Goal: Register for event/course

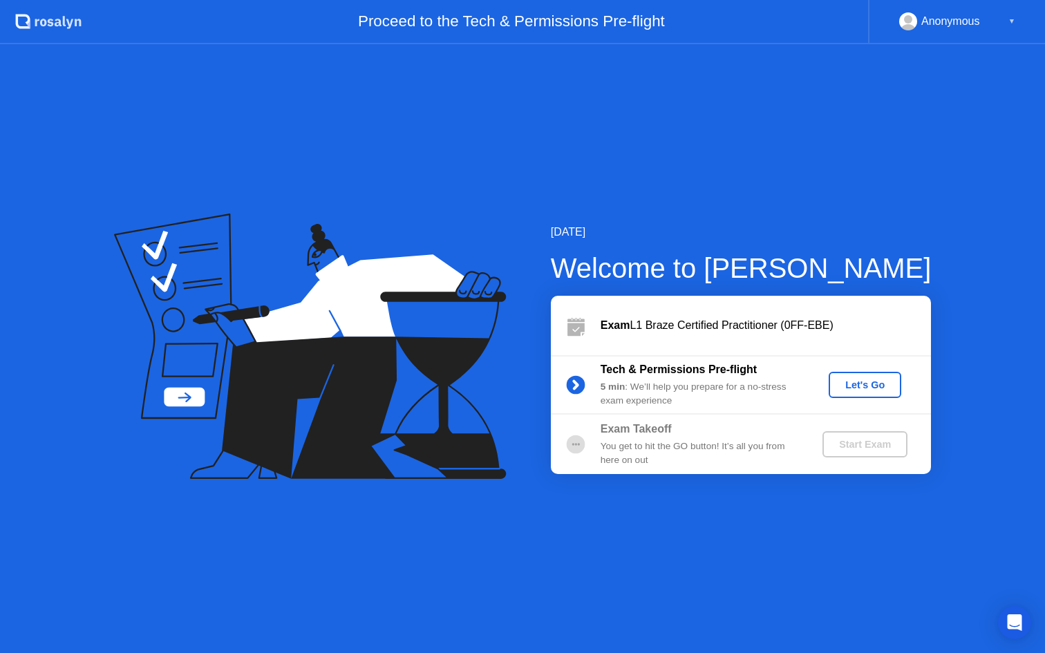
click at [873, 387] on div "Let's Go" at bounding box center [866, 385] width 62 height 11
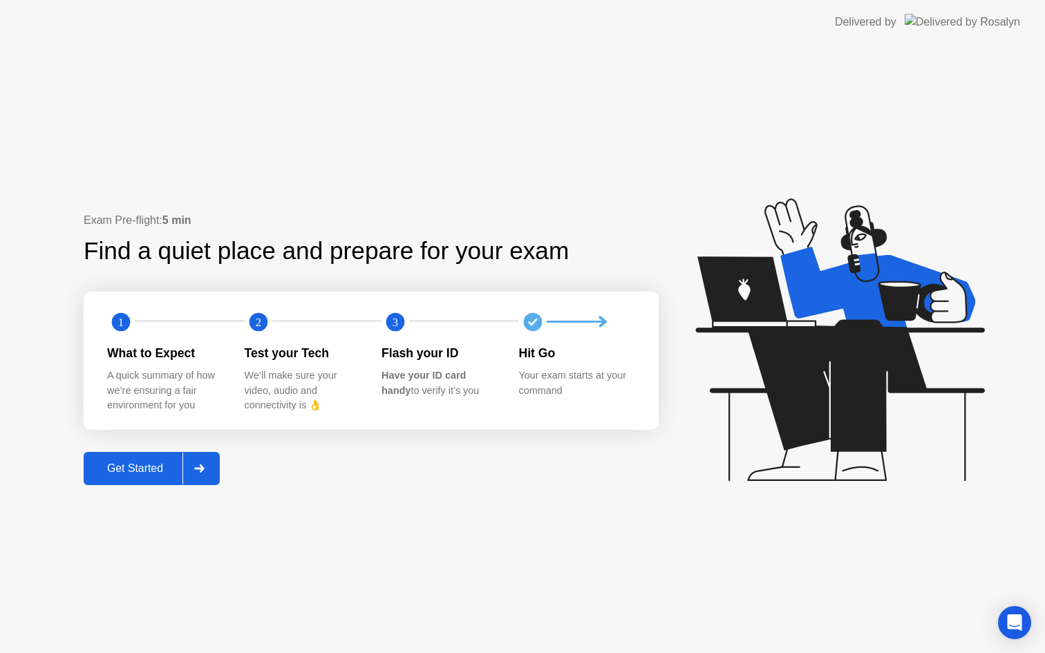
click at [147, 468] on div "Get Started" at bounding box center [135, 469] width 95 height 12
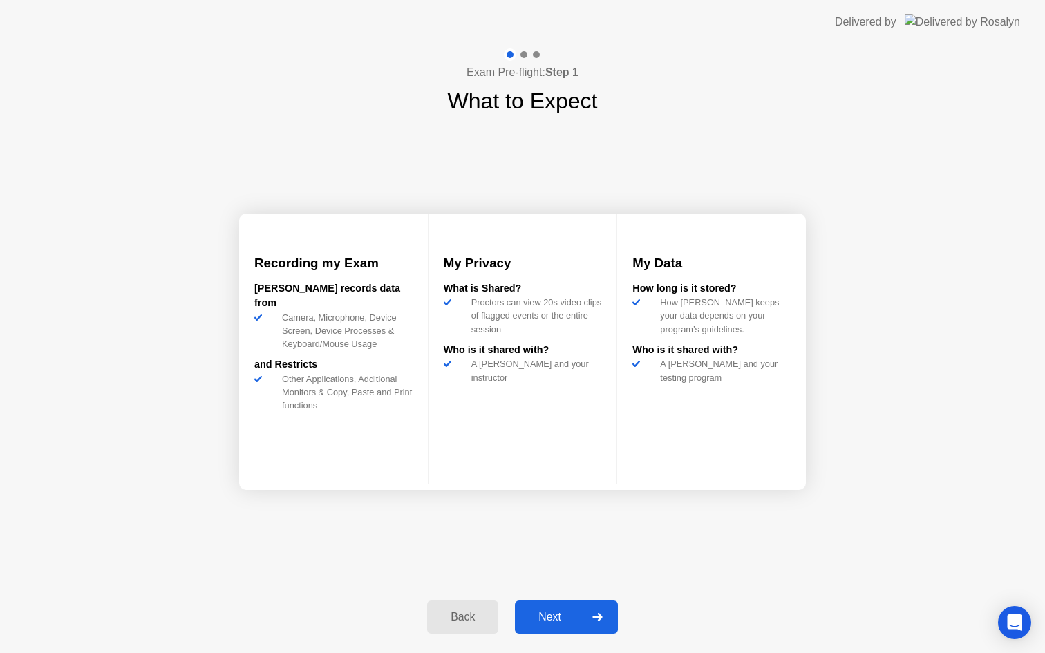
click at [548, 611] on div "Next" at bounding box center [550, 617] width 62 height 12
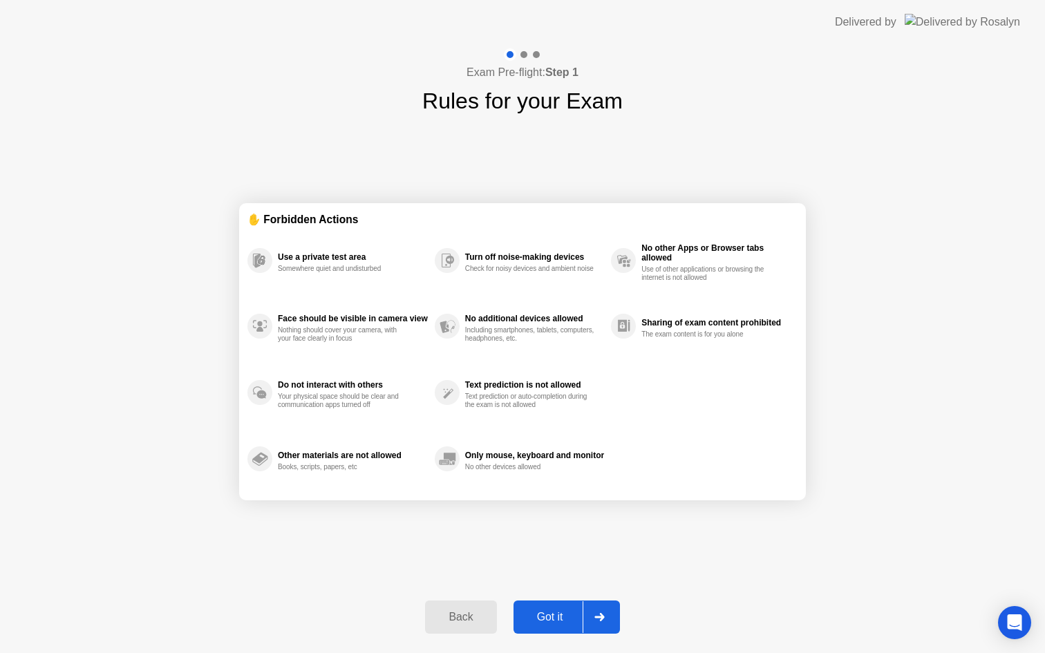
click at [552, 619] on div "Got it" at bounding box center [550, 617] width 65 height 12
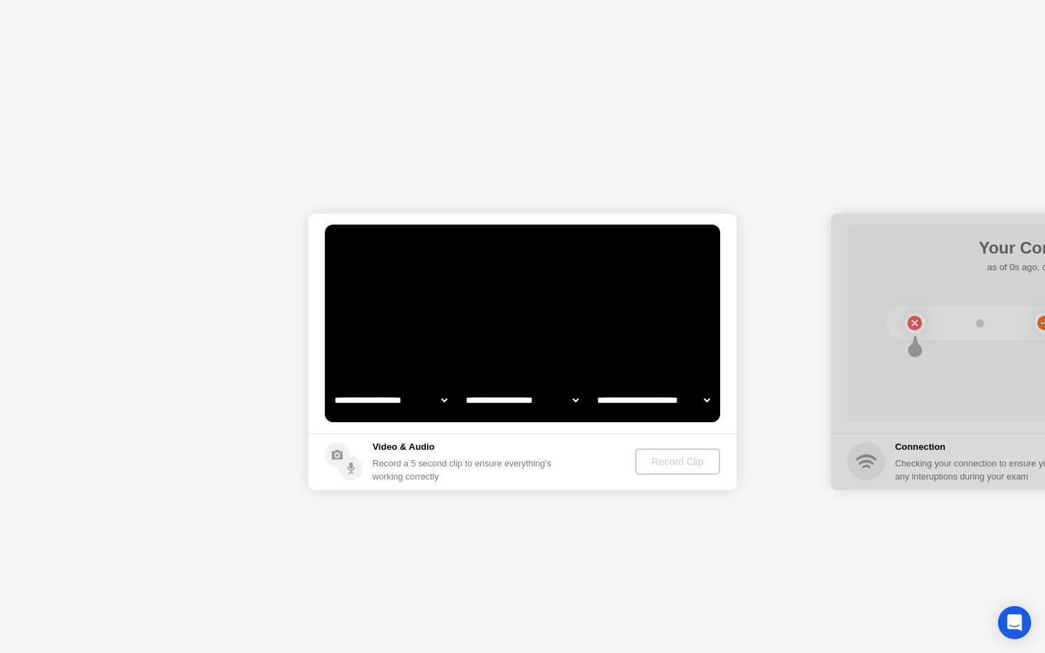
select select "**********"
select select "*******"
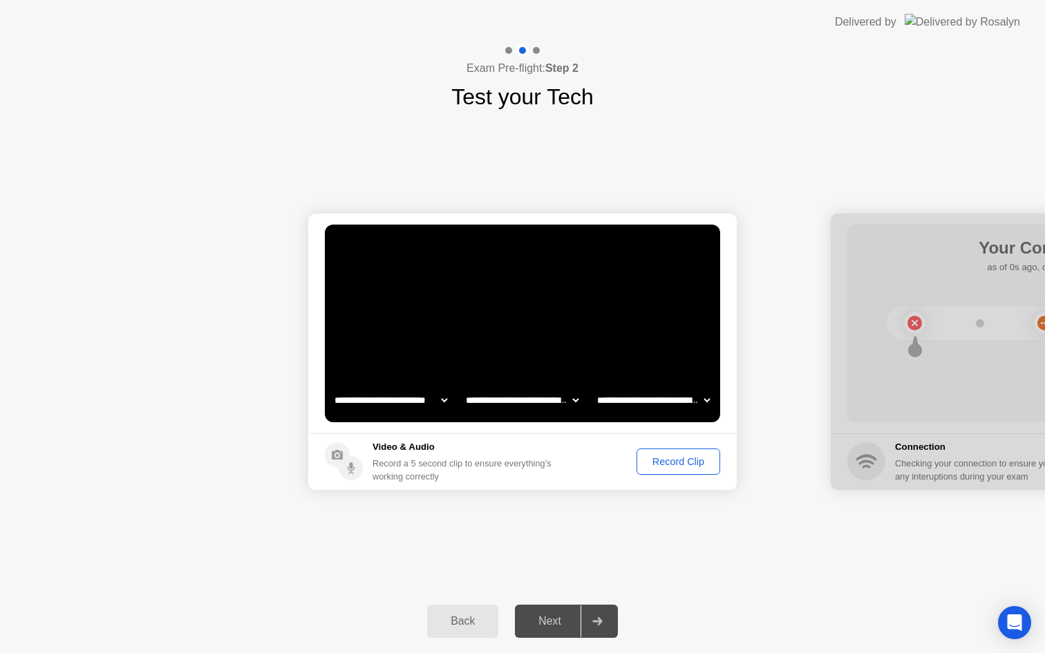
click at [655, 460] on div "Record Clip" at bounding box center [679, 461] width 74 height 11
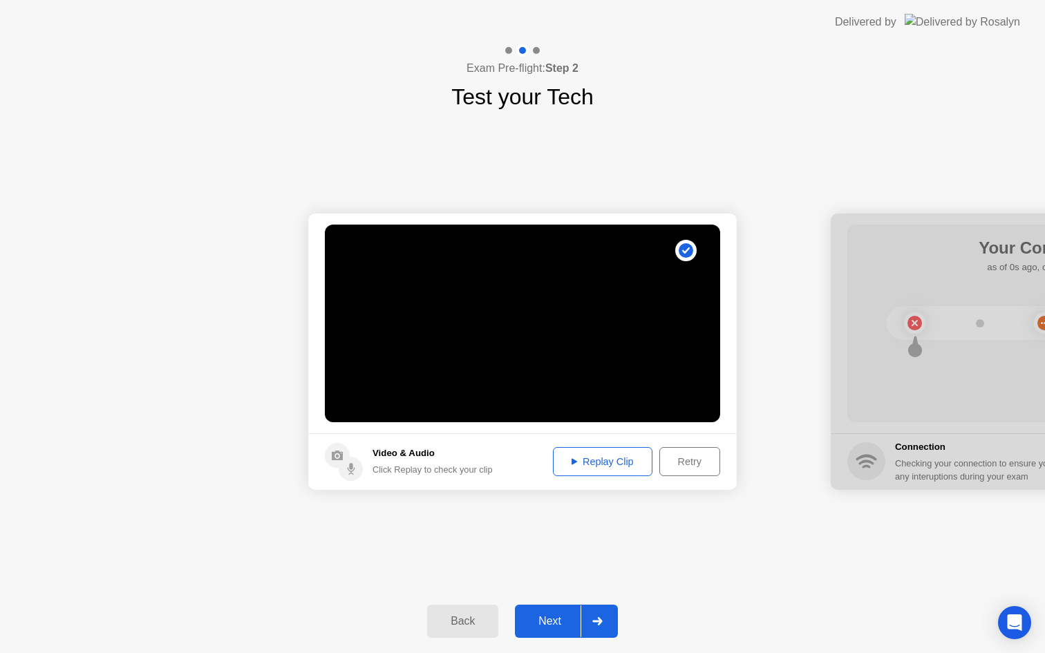
click at [597, 463] on div "Replay Clip" at bounding box center [603, 461] width 90 height 11
click at [618, 461] on div "Replay Clip" at bounding box center [603, 461] width 90 height 11
click at [558, 615] on div "Next" at bounding box center [550, 621] width 62 height 12
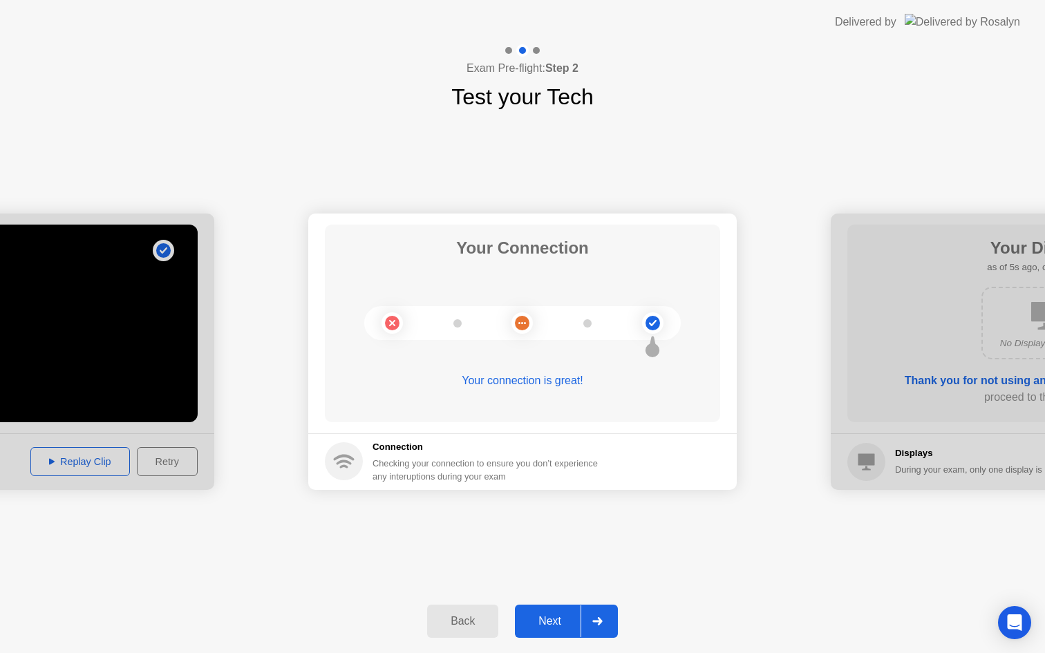
click at [550, 621] on div "Next" at bounding box center [550, 621] width 62 height 12
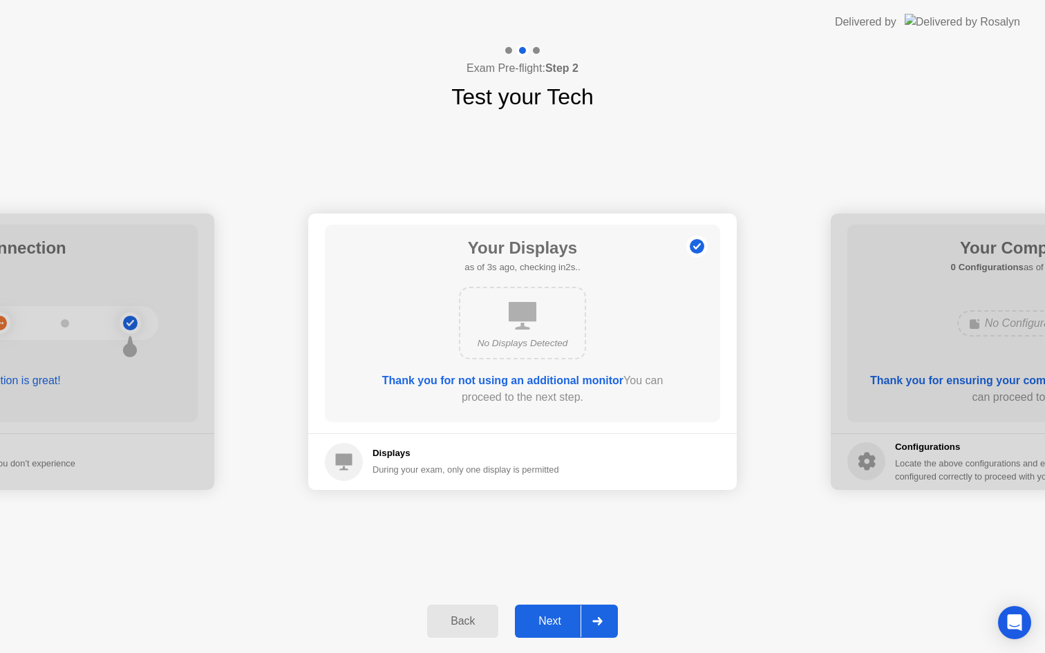
click at [552, 620] on div "Next" at bounding box center [550, 621] width 62 height 12
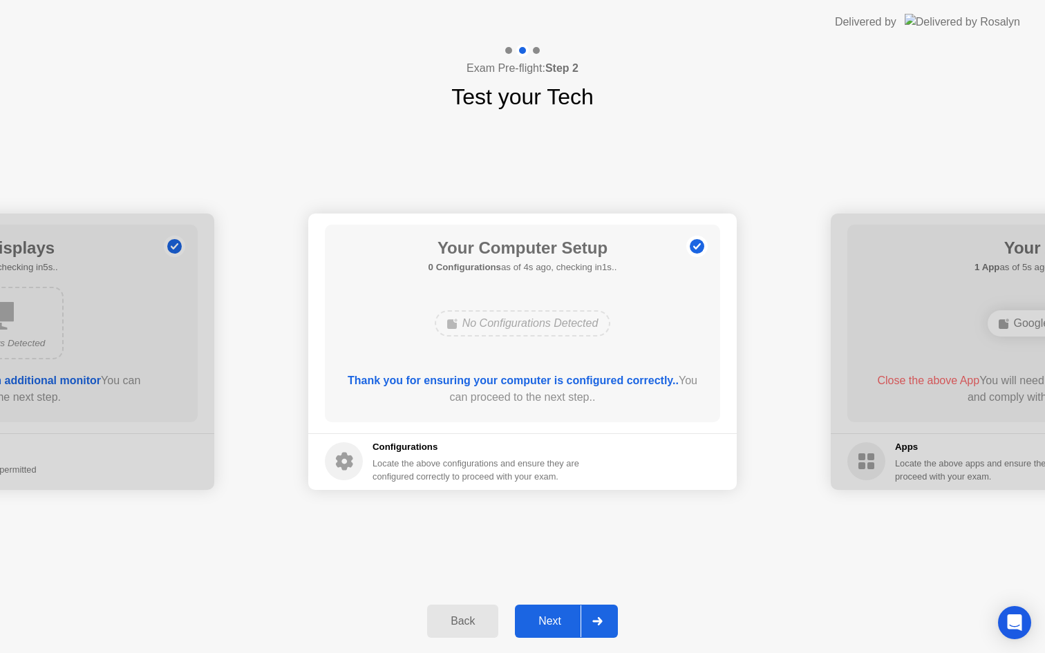
click at [552, 620] on div "Next" at bounding box center [550, 621] width 62 height 12
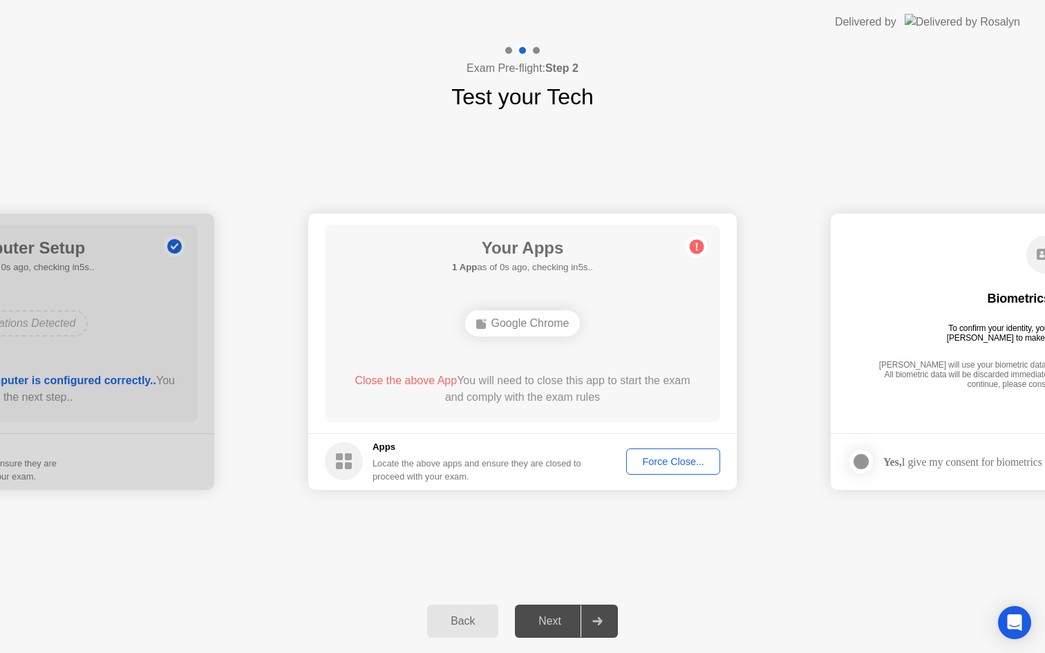
click at [642, 461] on div "Force Close..." at bounding box center [673, 461] width 84 height 11
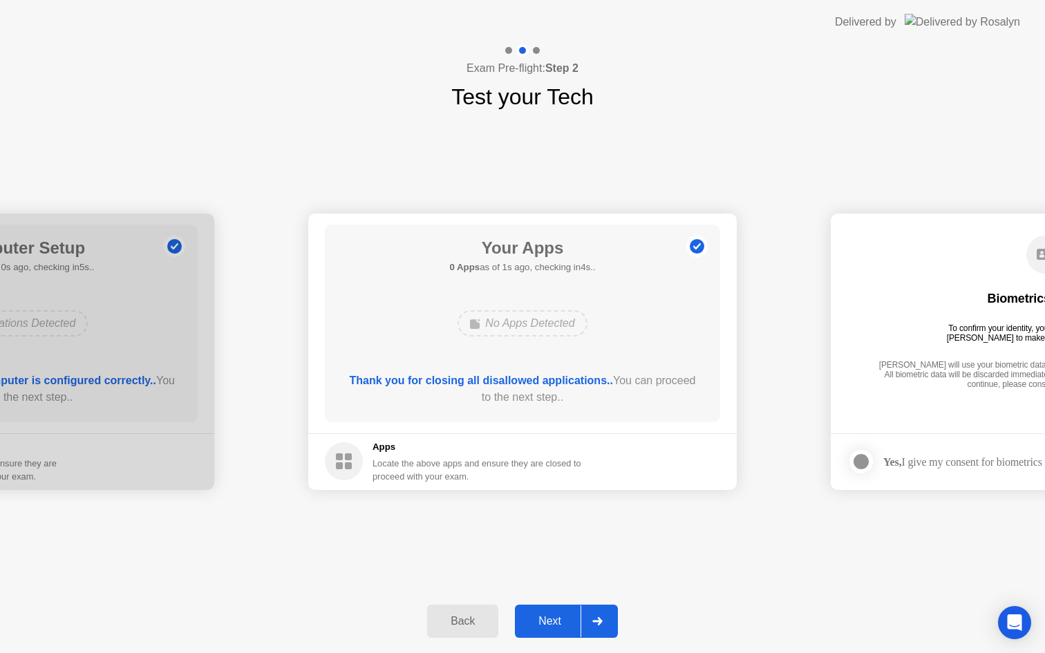
click at [569, 617] on div "Next" at bounding box center [550, 621] width 62 height 12
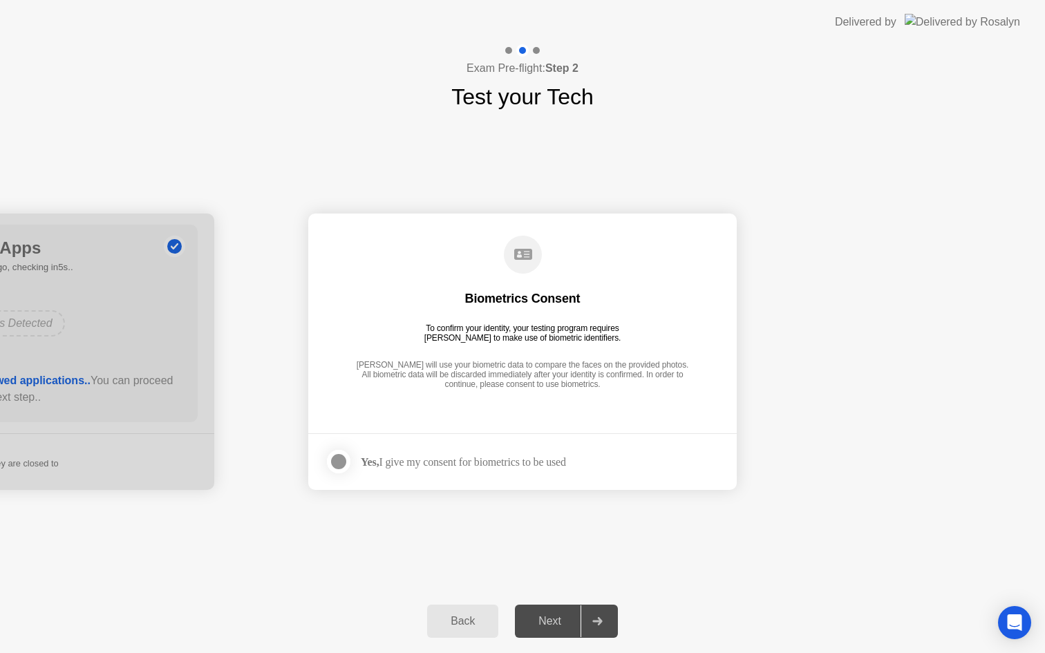
click at [501, 467] on div "Yes, I give my consent for biometrics to be used" at bounding box center [463, 462] width 205 height 13
click at [506, 460] on div "Yes, I give my consent for biometrics to be used" at bounding box center [463, 462] width 205 height 13
click at [342, 461] on div at bounding box center [339, 462] width 17 height 17
click at [559, 615] on div "Next" at bounding box center [550, 621] width 62 height 12
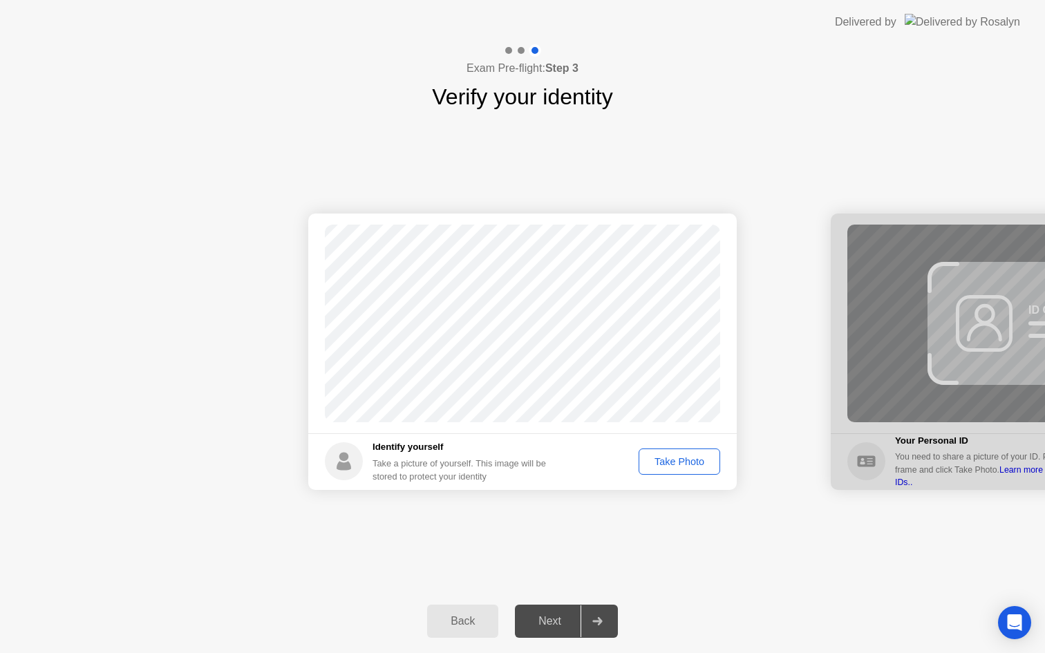
click at [685, 464] on div "Take Photo" at bounding box center [680, 461] width 72 height 11
click at [688, 462] on div "Retake" at bounding box center [689, 461] width 54 height 11
click at [688, 462] on div "Take Photo" at bounding box center [680, 461] width 72 height 11
click at [553, 615] on div "Next" at bounding box center [550, 621] width 62 height 12
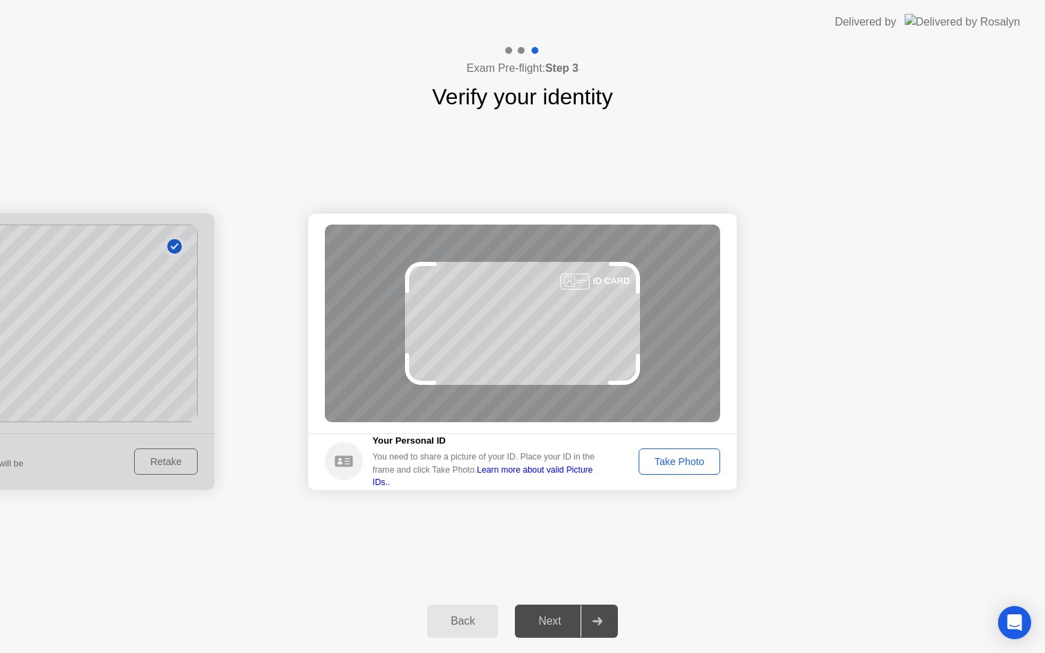
click at [691, 461] on div "Take Photo" at bounding box center [680, 461] width 72 height 11
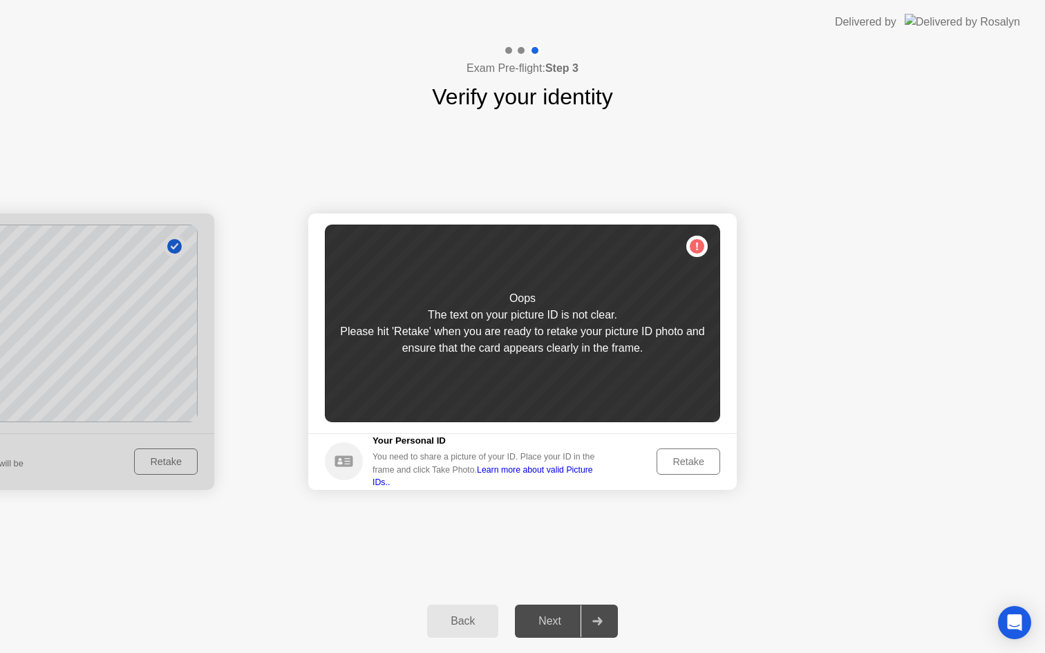
click at [691, 461] on div "Retake" at bounding box center [689, 461] width 54 height 11
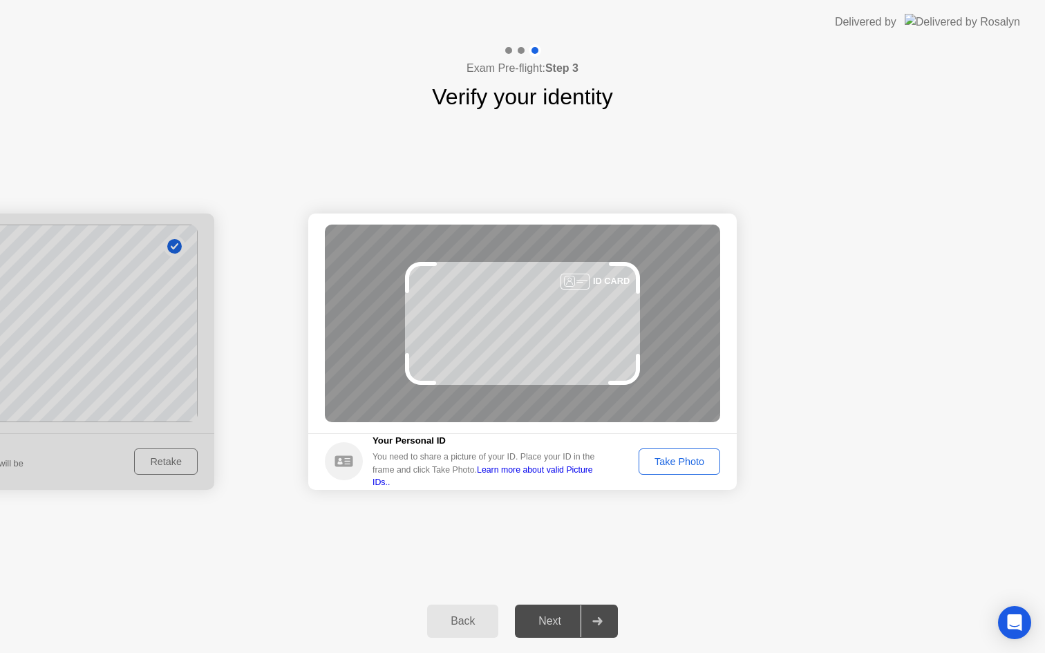
click at [691, 461] on div "Take Photo" at bounding box center [680, 461] width 72 height 11
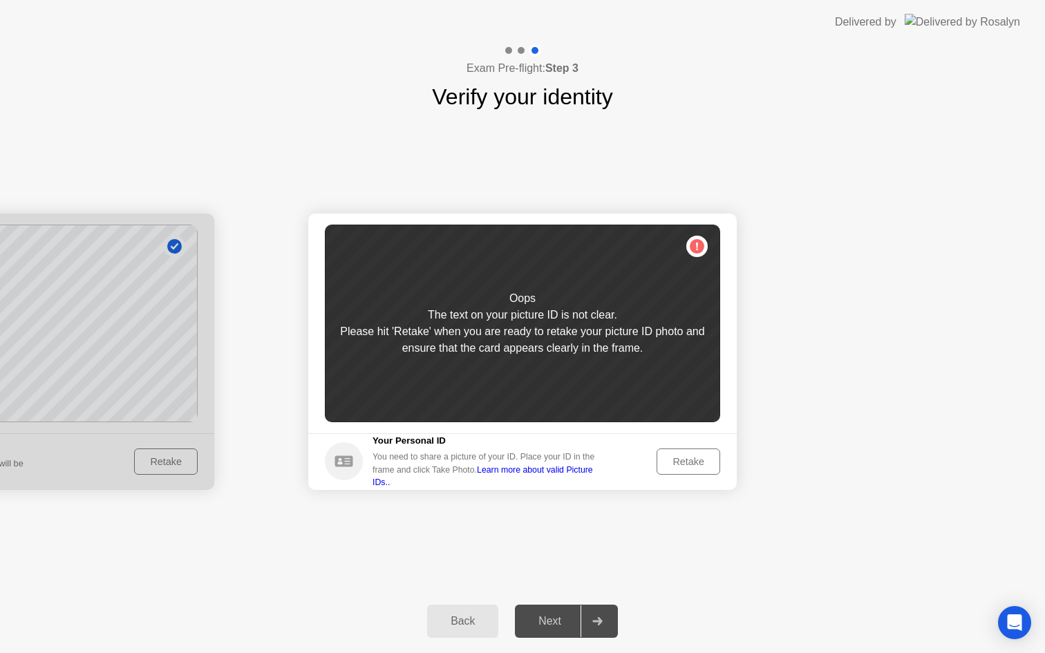
click at [691, 461] on div "Retake" at bounding box center [689, 461] width 54 height 11
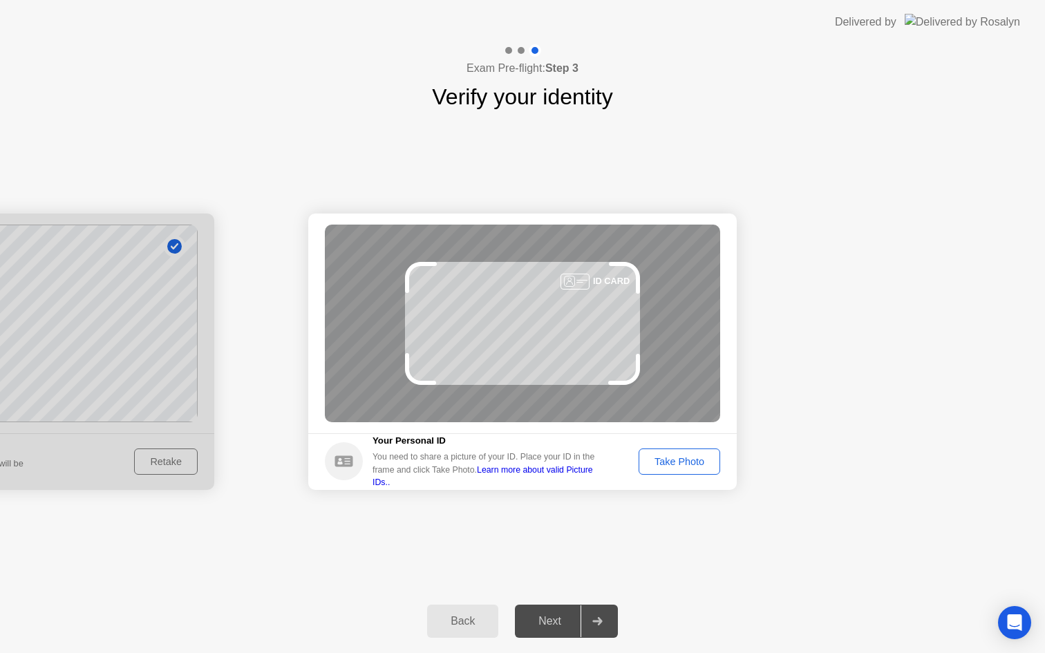
click at [593, 475] on link "Learn more about valid Picture IDs.." at bounding box center [483, 476] width 221 height 22
click at [698, 462] on div "Take Photo" at bounding box center [680, 461] width 72 height 11
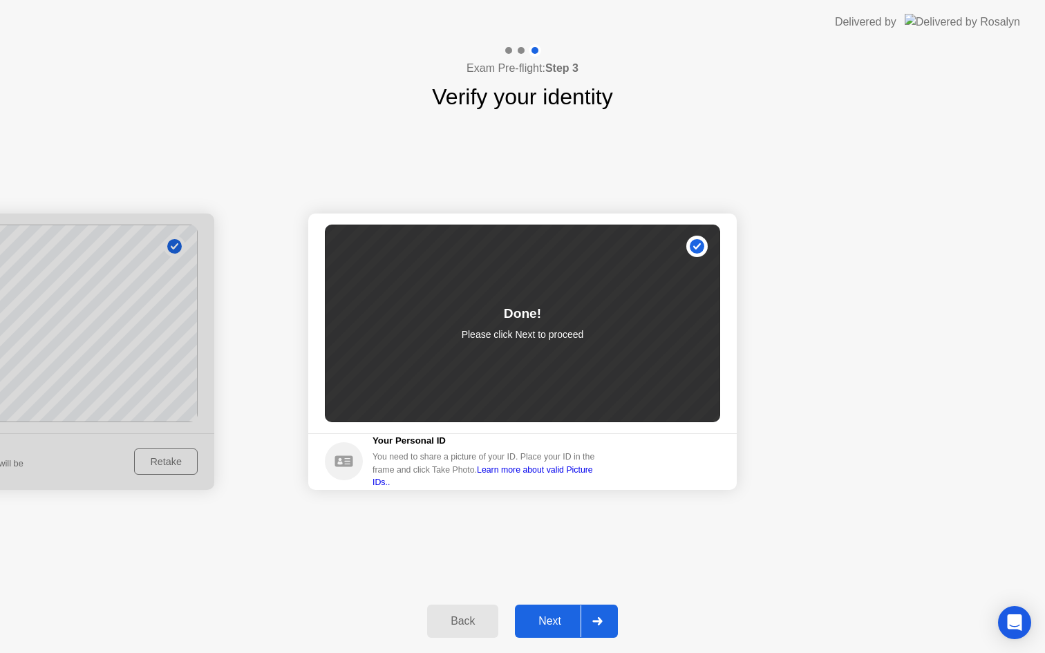
click at [559, 615] on div "Next" at bounding box center [550, 621] width 62 height 12
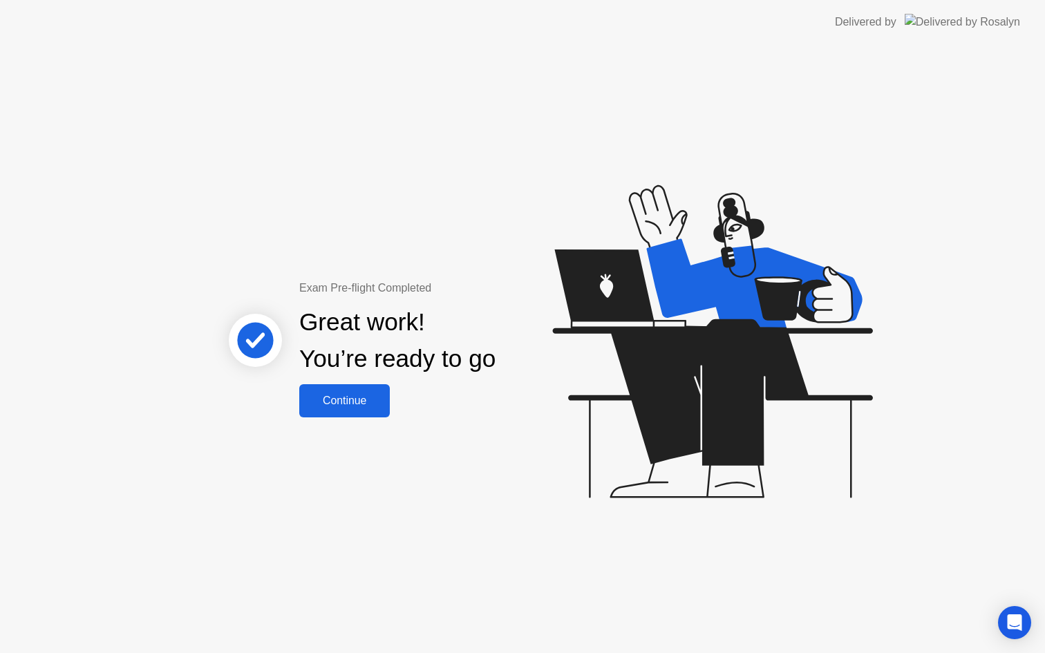
click at [373, 415] on button "Continue" at bounding box center [344, 400] width 91 height 33
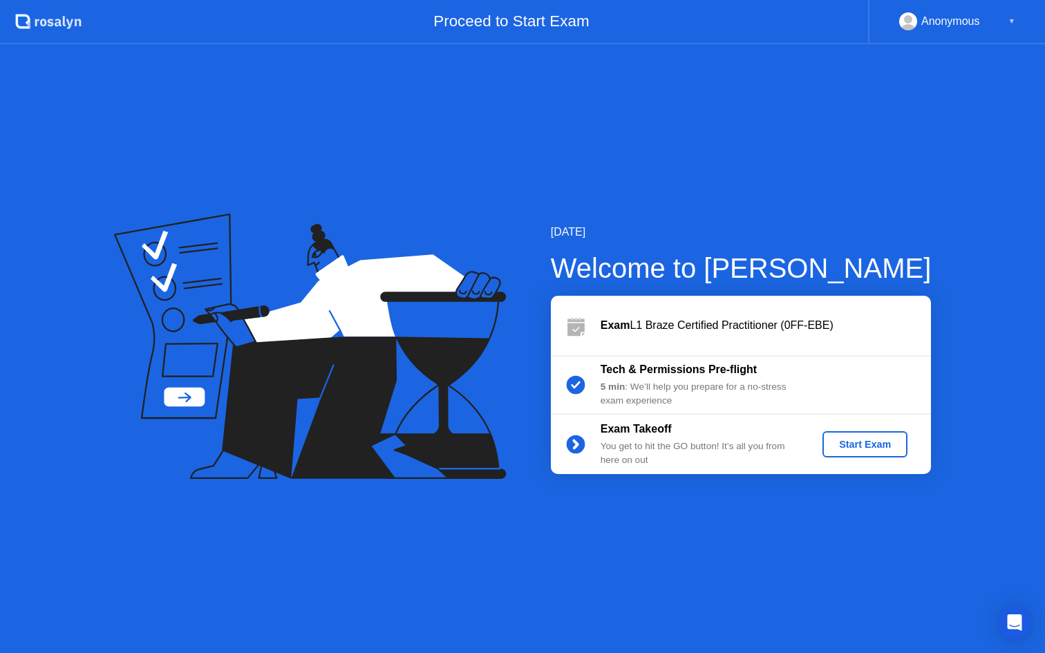
click at [864, 439] on div "Start Exam" at bounding box center [865, 444] width 74 height 11
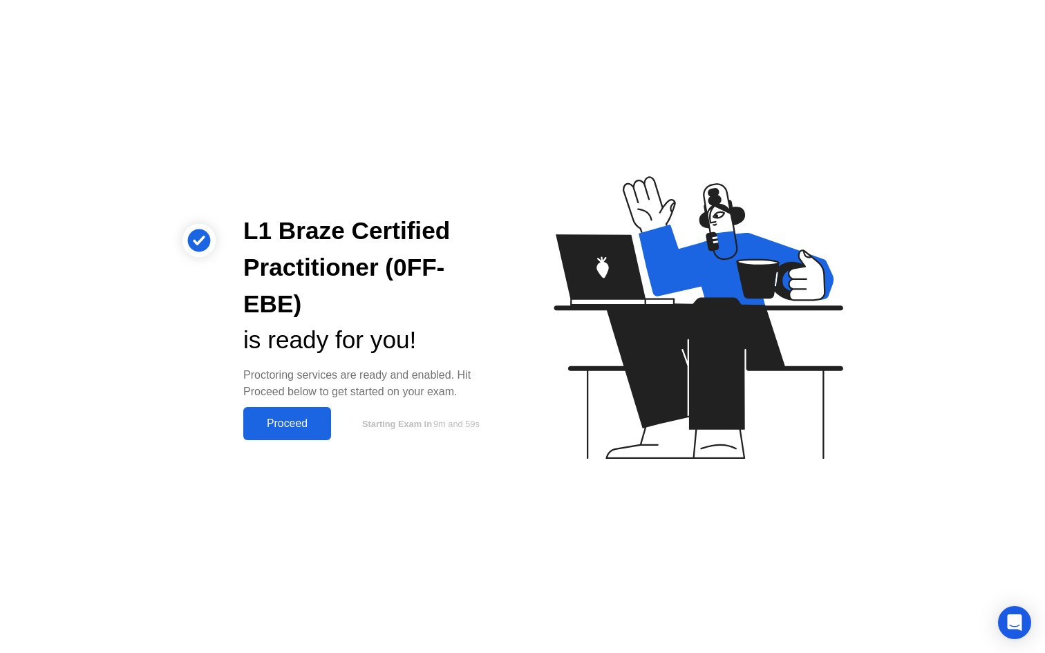
click at [289, 418] on div "Proceed" at bounding box center [288, 424] width 80 height 12
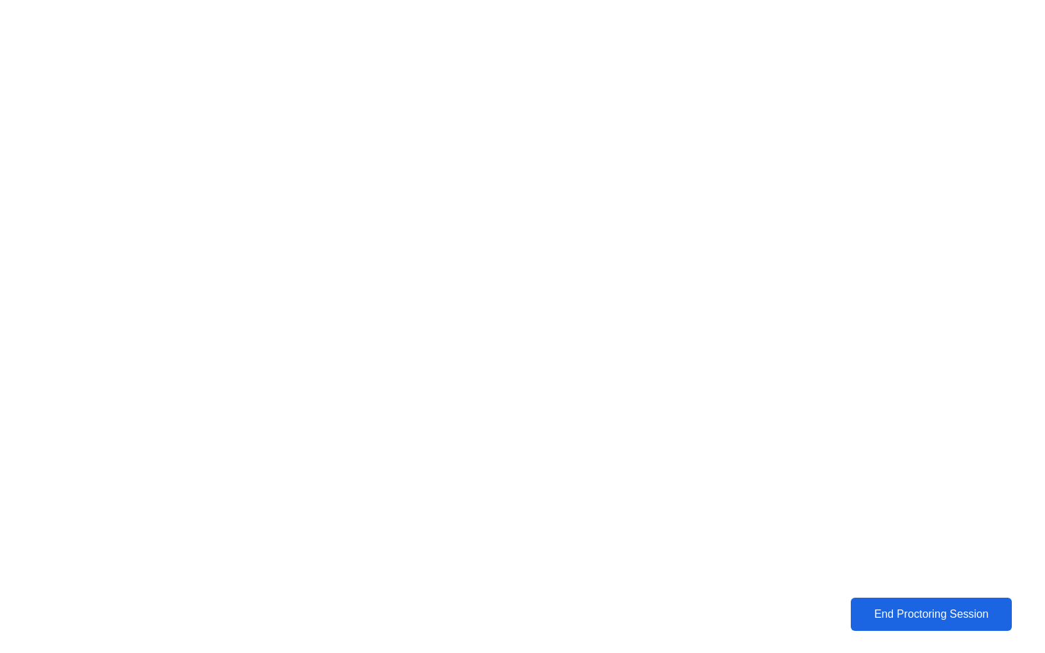
click at [906, 617] on div "End Proctoring Session" at bounding box center [931, 614] width 153 height 12
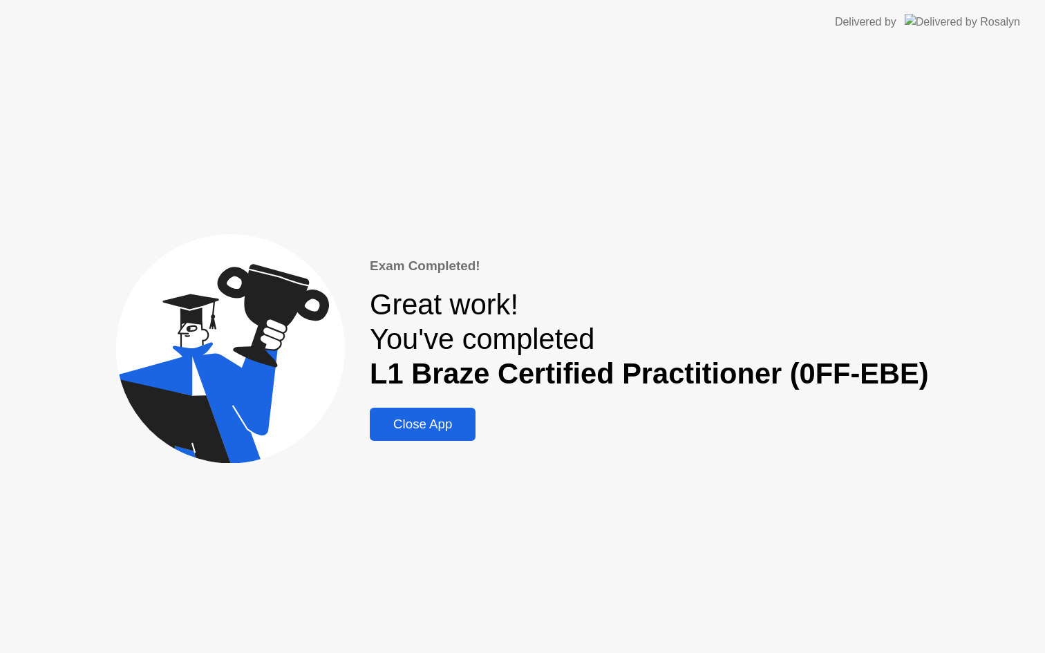
click at [454, 418] on div "Close App" at bounding box center [422, 424] width 97 height 15
